Goal: Information Seeking & Learning: Learn about a topic

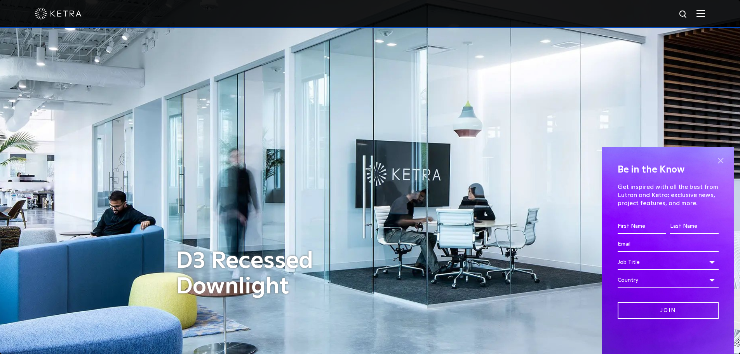
click at [722, 159] on span at bounding box center [721, 161] width 12 height 12
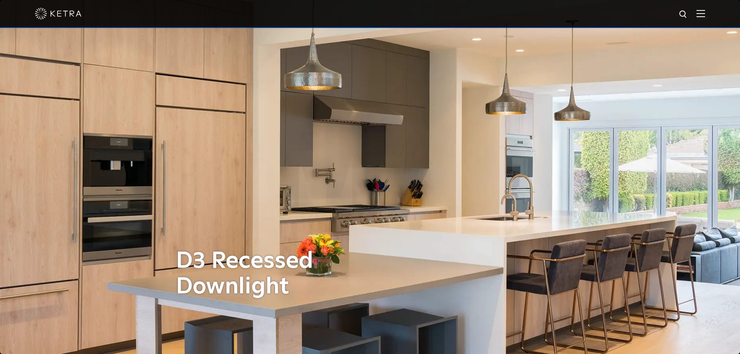
click at [705, 13] on img at bounding box center [700, 13] width 9 height 7
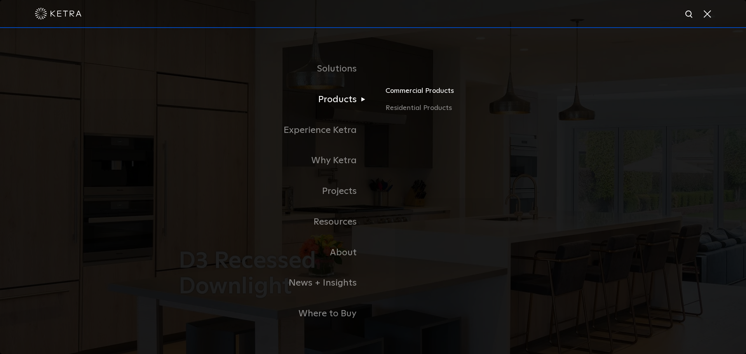
click at [391, 90] on link "Commercial Products" at bounding box center [476, 93] width 182 height 17
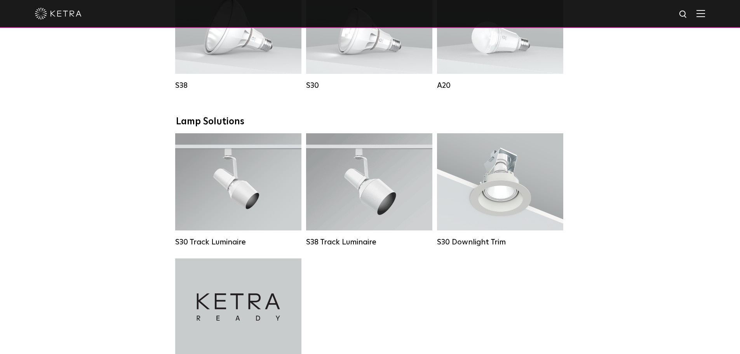
scroll to position [660, 0]
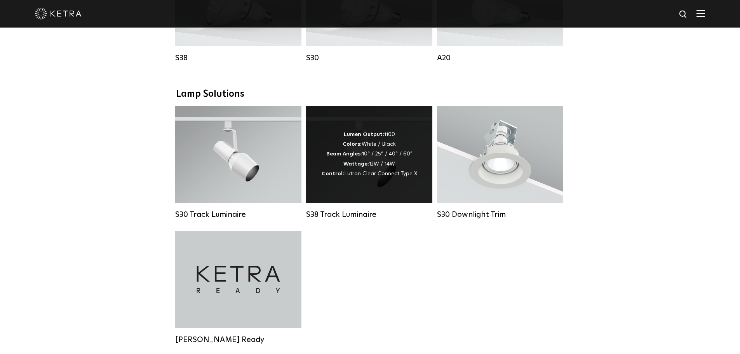
click at [395, 166] on div "Lumen Output: 1100 Colors: White / Black Beam Angles: 10° / 25° / 40° / 60° Wat…" at bounding box center [370, 154] width 96 height 49
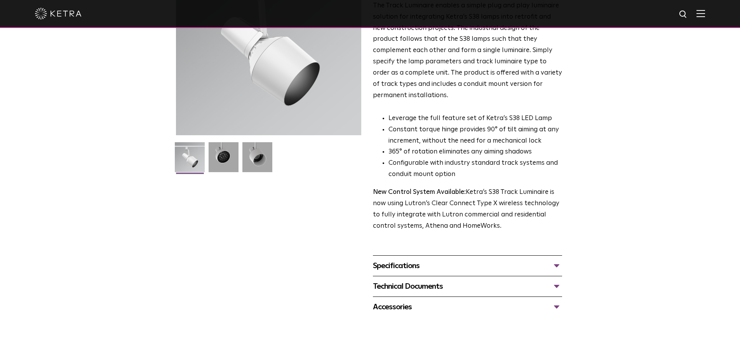
scroll to position [116, 0]
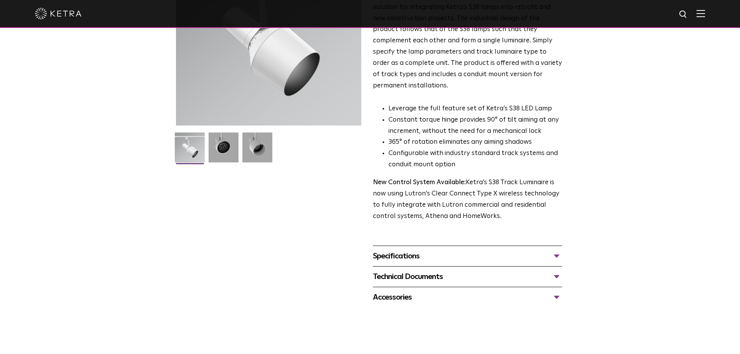
click at [465, 250] on div "Specifications" at bounding box center [467, 256] width 189 height 12
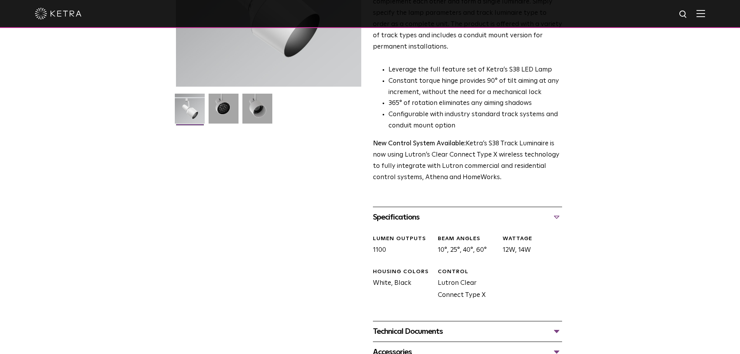
scroll to position [194, 0]
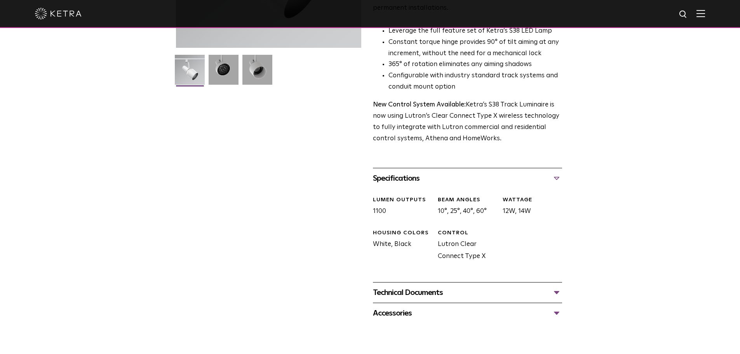
click at [452, 286] on div "Technical Documents" at bounding box center [467, 292] width 189 height 12
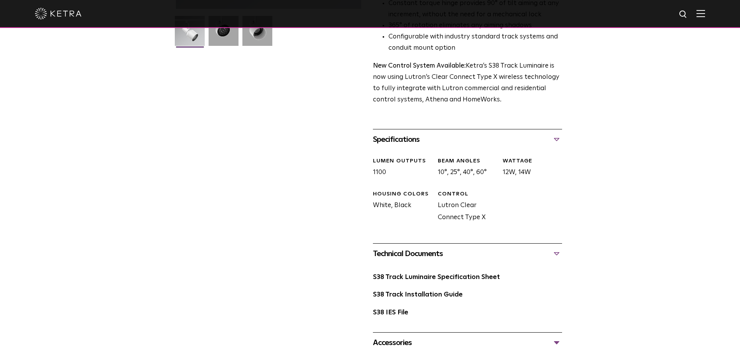
scroll to position [272, 0]
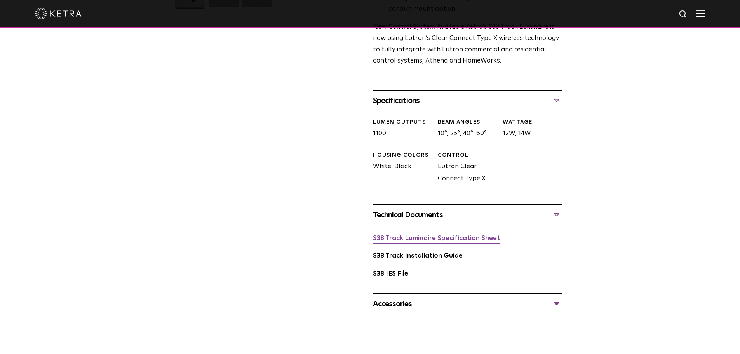
click at [457, 235] on link "S38 Track Luminaire Specification Sheet" at bounding box center [436, 238] width 127 height 7
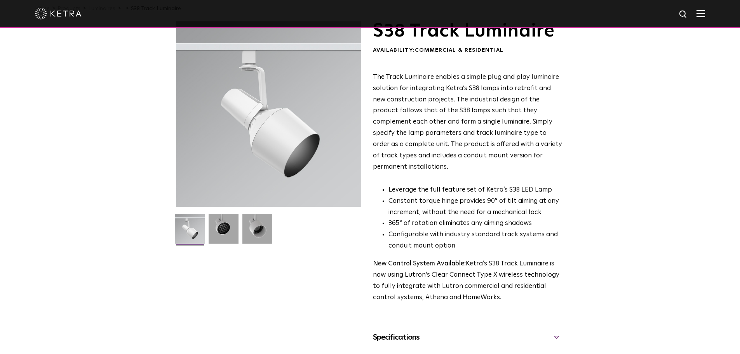
scroll to position [0, 0]
